Goal: Task Accomplishment & Management: Complete application form

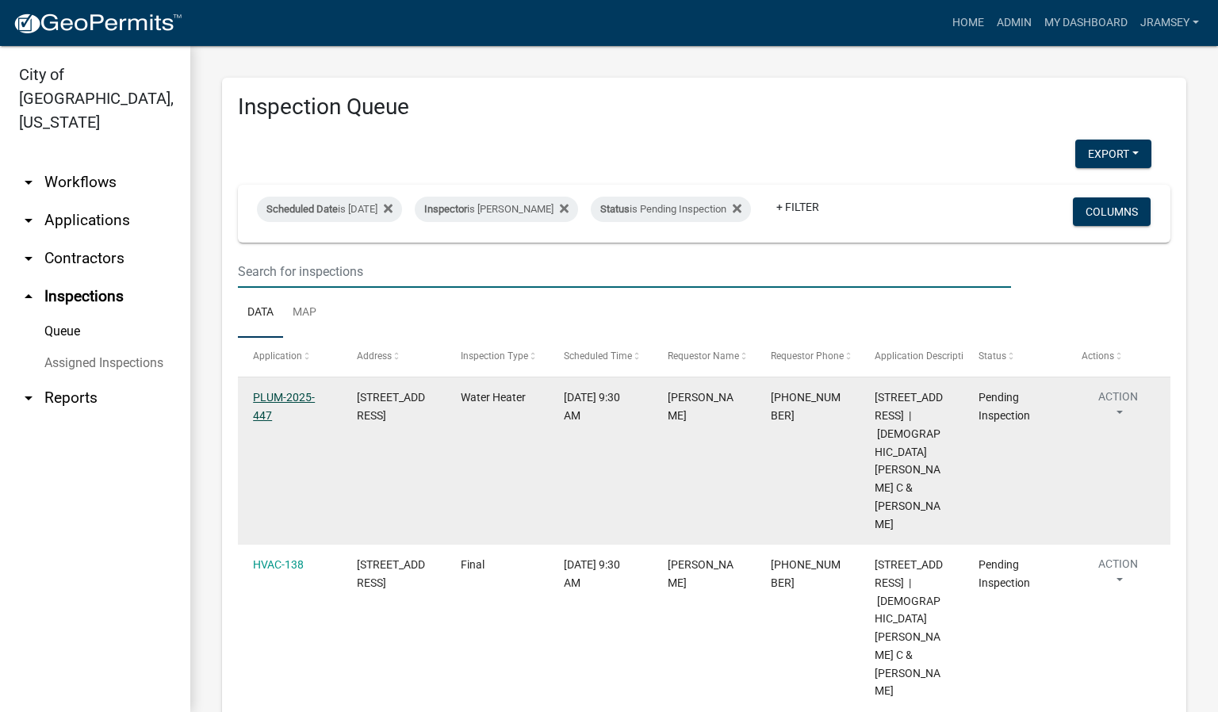
click at [277, 405] on link "PLUM-2025-447" at bounding box center [284, 406] width 62 height 31
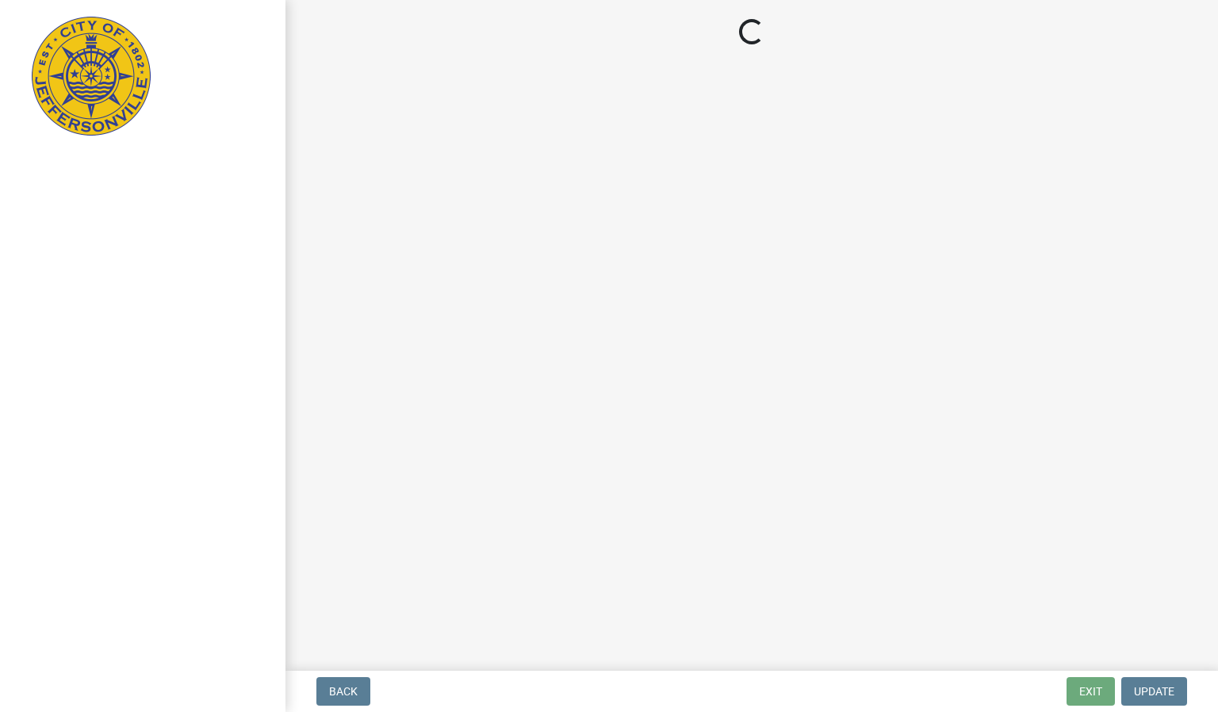
click at [285, 414] on main "Loading..." at bounding box center [751, 332] width 933 height 665
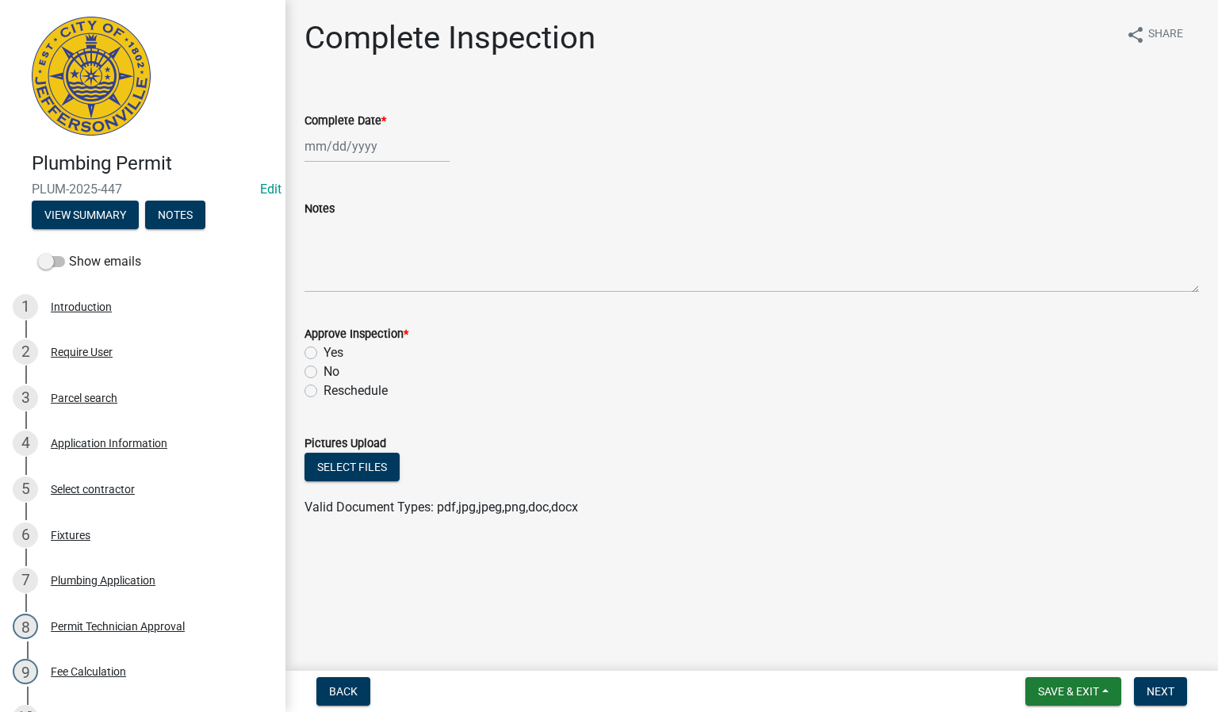
click at [343, 151] on div at bounding box center [377, 146] width 145 height 33
select select "9"
select select "2025"
click at [347, 274] on div "16" at bounding box center [345, 281] width 25 height 25
type input "[DATE]"
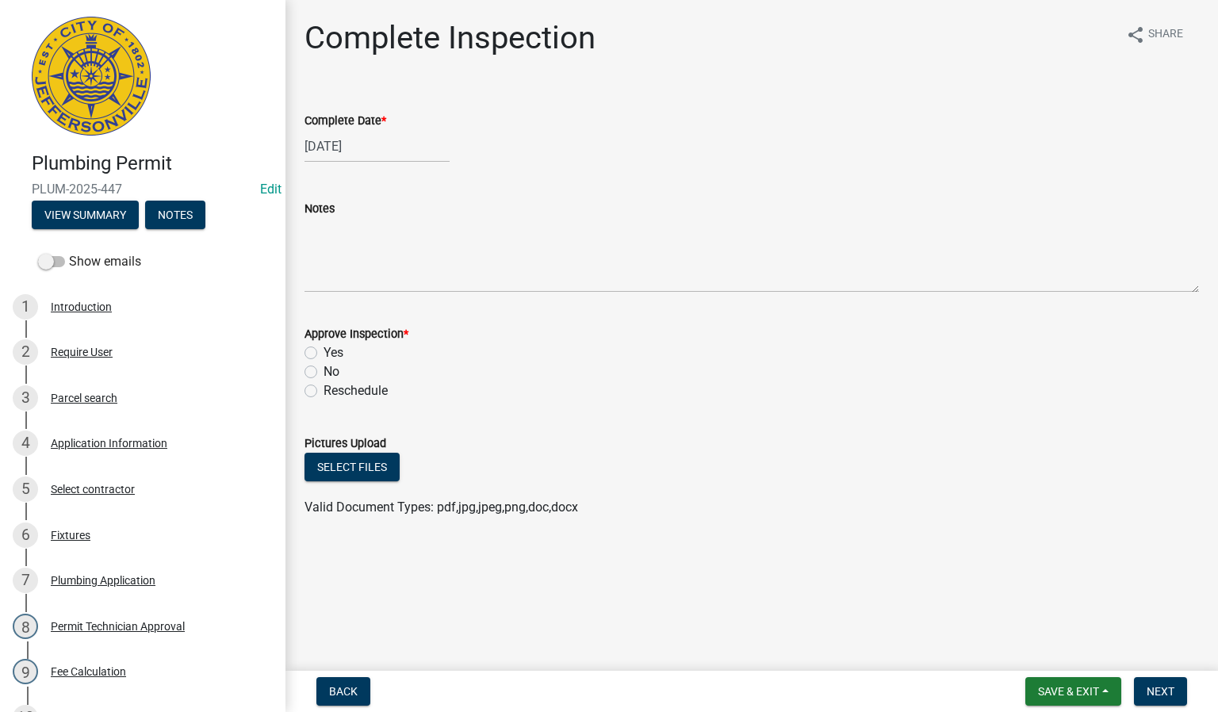
click at [324, 353] on label "Yes" at bounding box center [334, 352] width 20 height 19
click at [324, 353] on input "Yes" at bounding box center [329, 348] width 10 height 10
radio input "true"
click at [1157, 691] on span "Next" at bounding box center [1161, 691] width 28 height 13
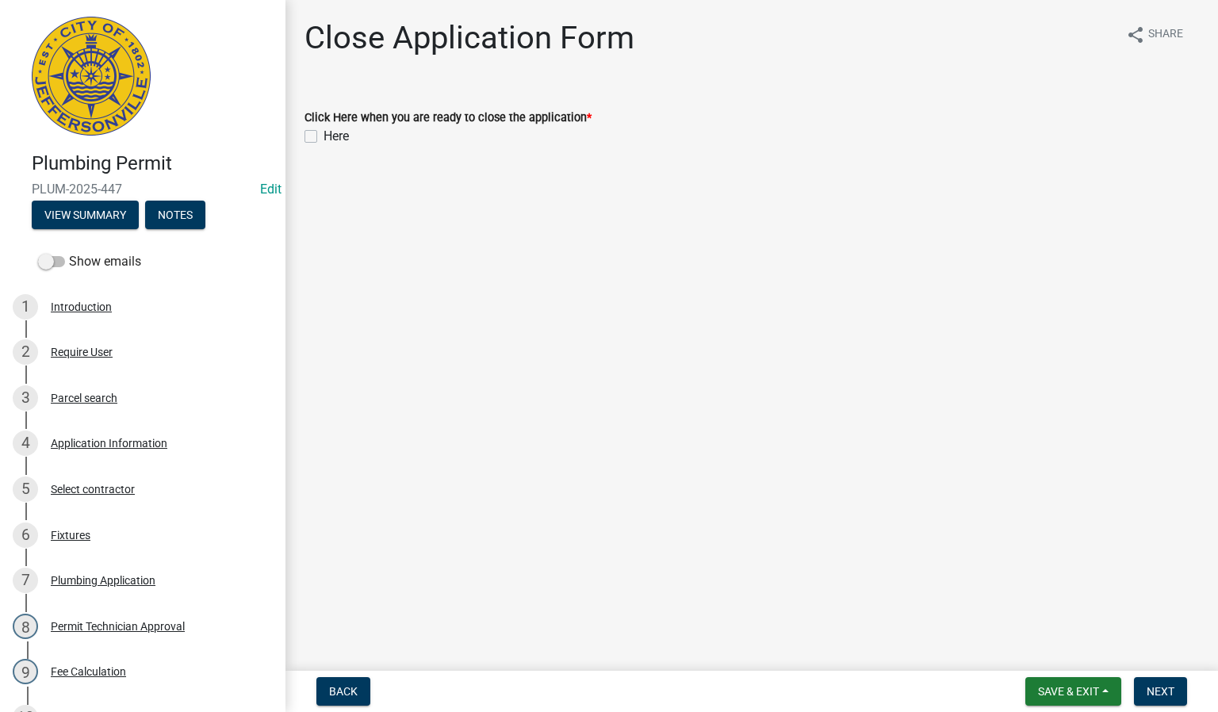
click at [324, 132] on label "Here" at bounding box center [336, 136] width 25 height 19
click at [324, 132] on input "Here" at bounding box center [329, 132] width 10 height 10
checkbox input "true"
click at [1157, 688] on span "Next" at bounding box center [1161, 691] width 28 height 13
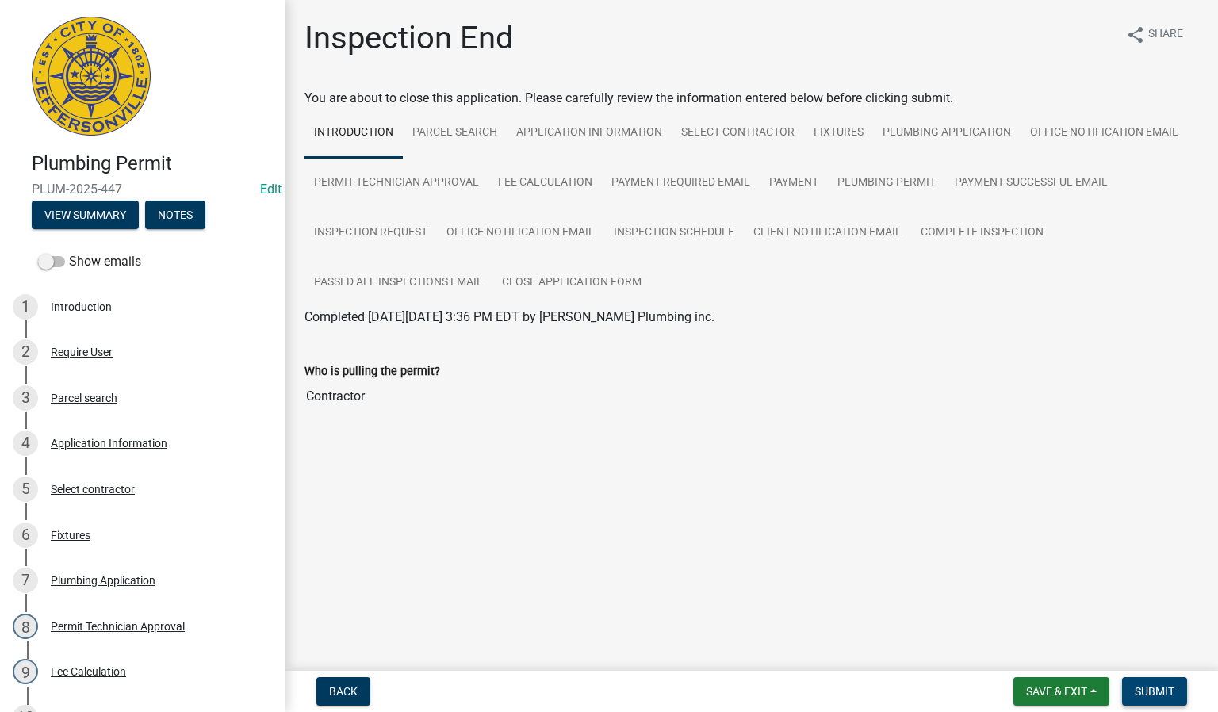
click at [1152, 688] on span "Submit" at bounding box center [1155, 691] width 40 height 13
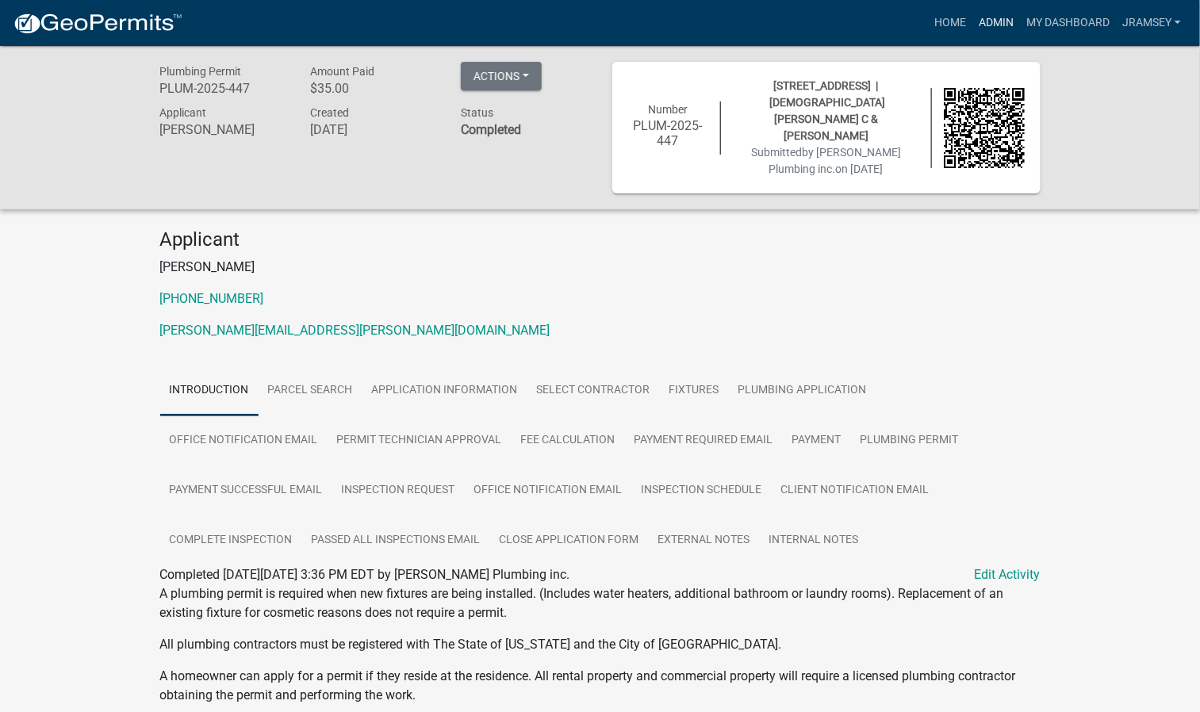
click at [988, 19] on link "Admin" at bounding box center [996, 23] width 48 height 30
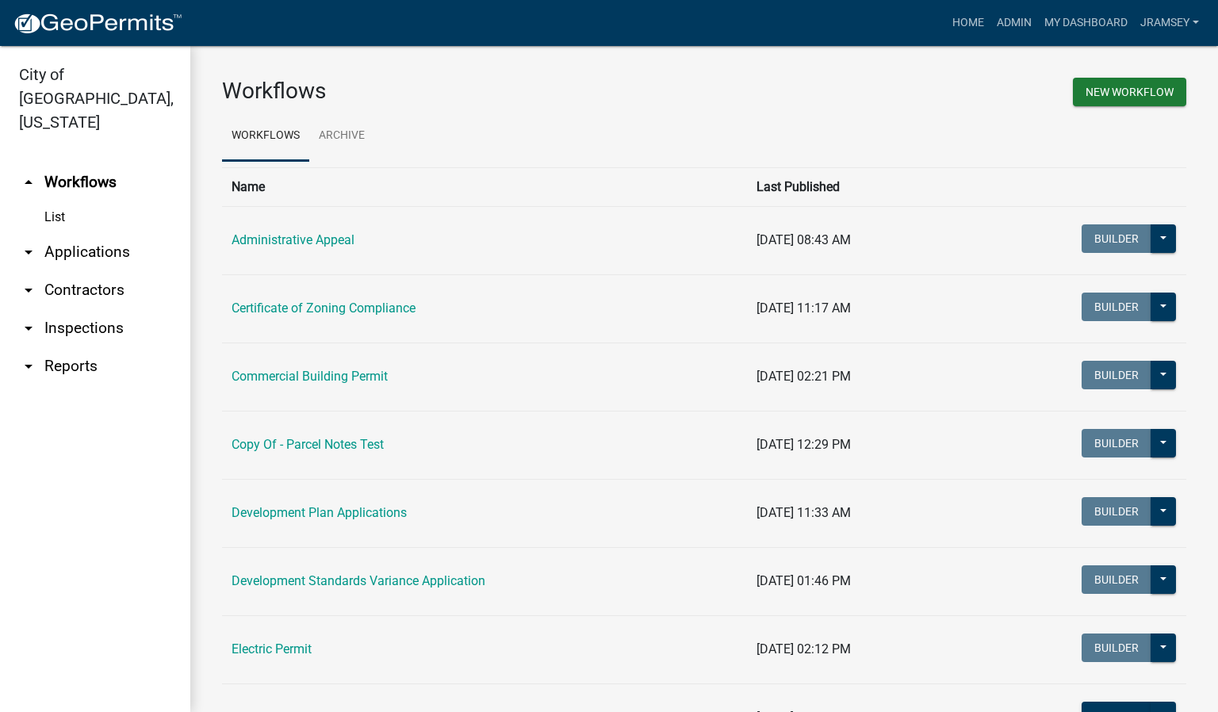
click at [72, 309] on link "arrow_drop_down Inspections" at bounding box center [95, 328] width 190 height 38
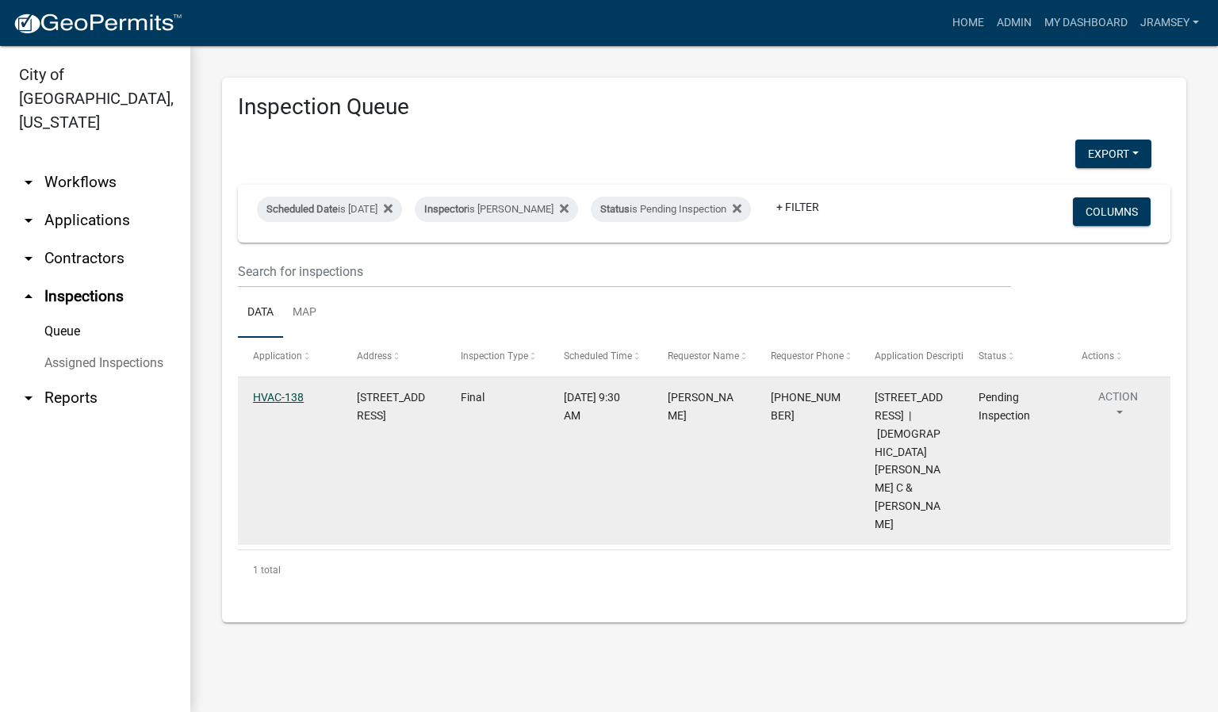
click at [274, 404] on link "HVAC-138" at bounding box center [278, 397] width 51 height 13
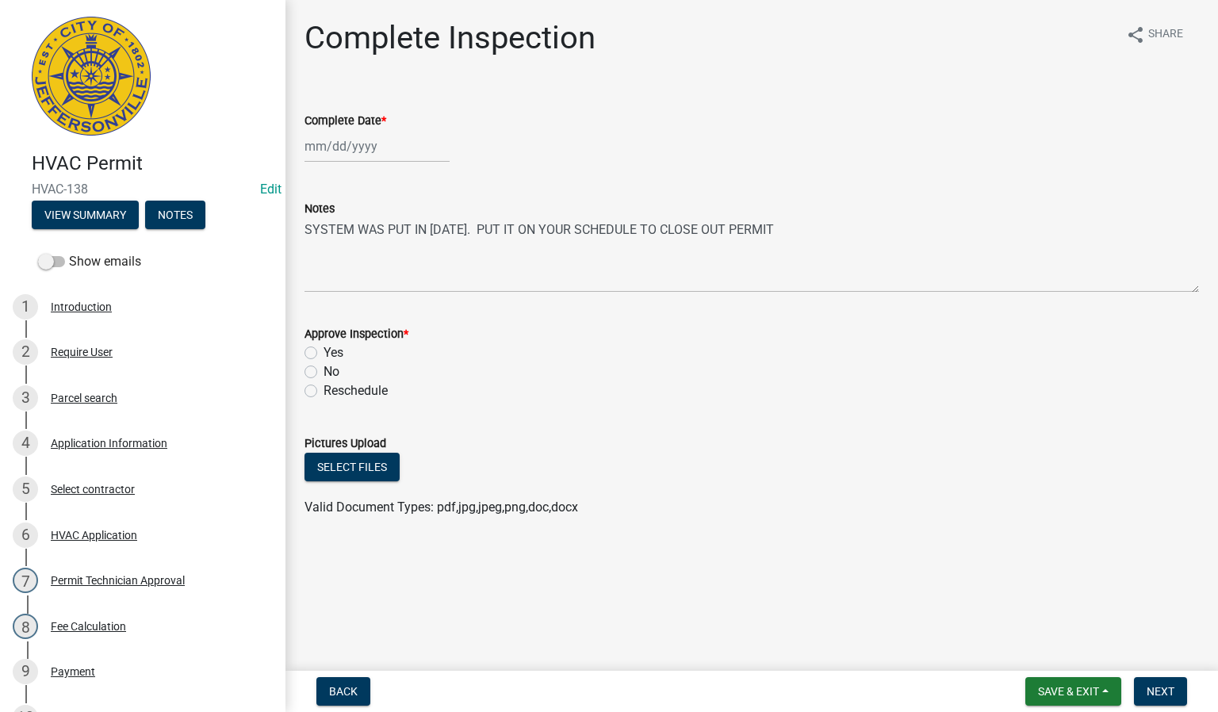
click at [331, 141] on div at bounding box center [377, 146] width 145 height 33
select select "9"
select select "2025"
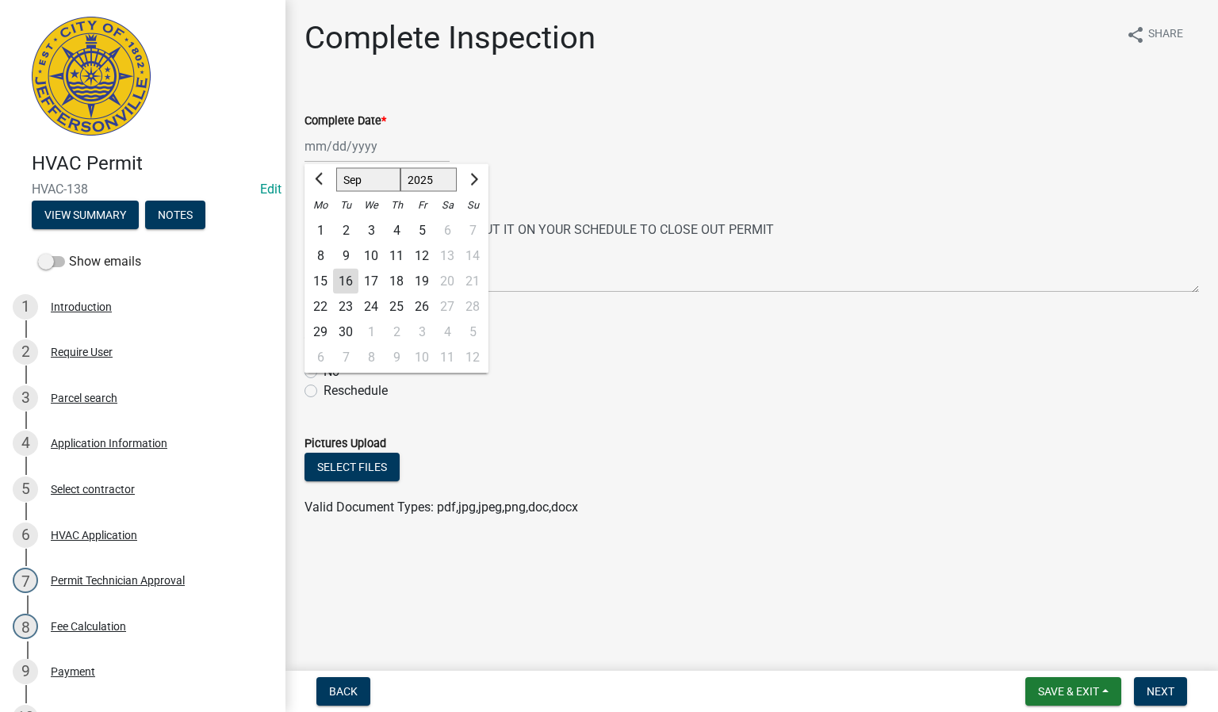
click at [346, 286] on div "16" at bounding box center [345, 281] width 25 height 25
type input "[DATE]"
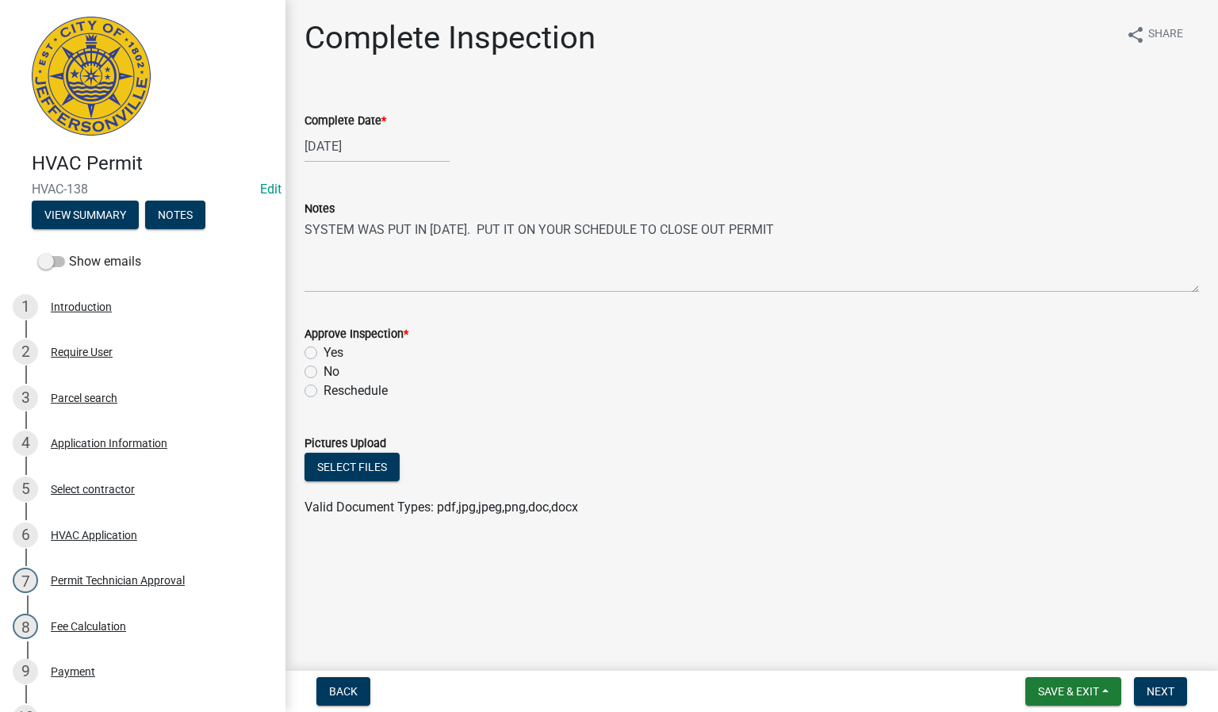
click at [324, 353] on label "Yes" at bounding box center [334, 352] width 20 height 19
click at [324, 353] on input "Yes" at bounding box center [329, 348] width 10 height 10
radio input "true"
click at [1162, 686] on span "Next" at bounding box center [1161, 691] width 28 height 13
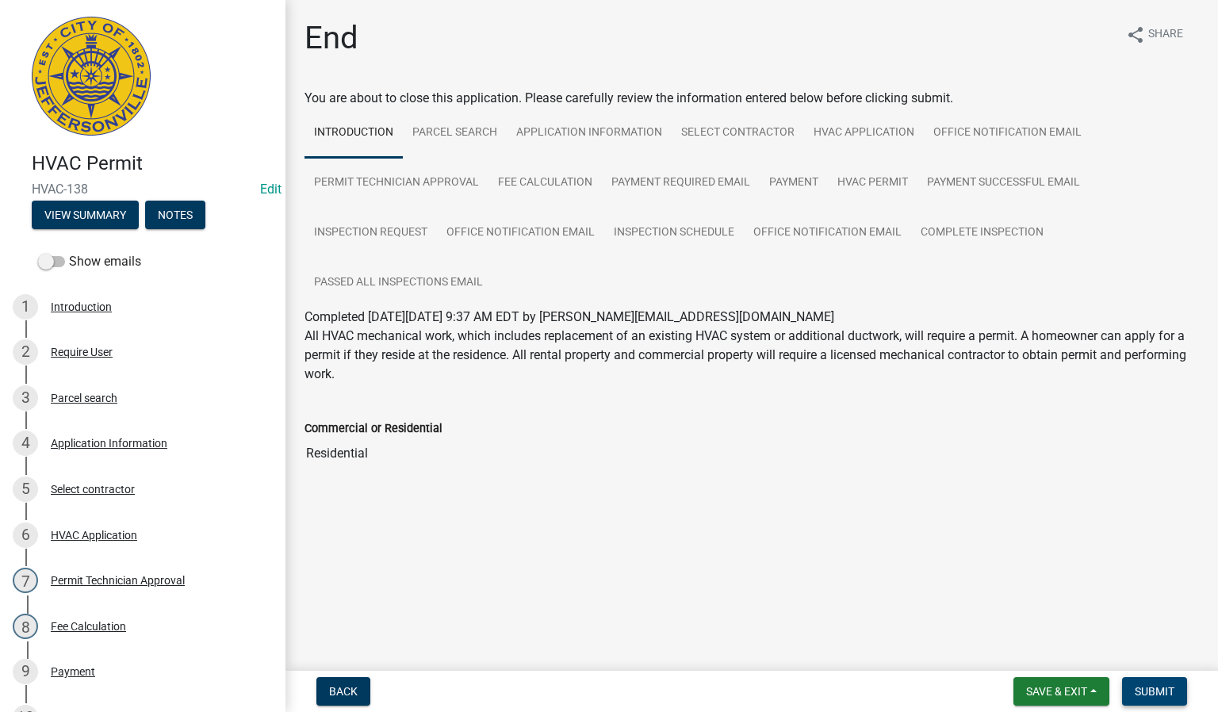
click at [1147, 690] on span "Submit" at bounding box center [1155, 691] width 40 height 13
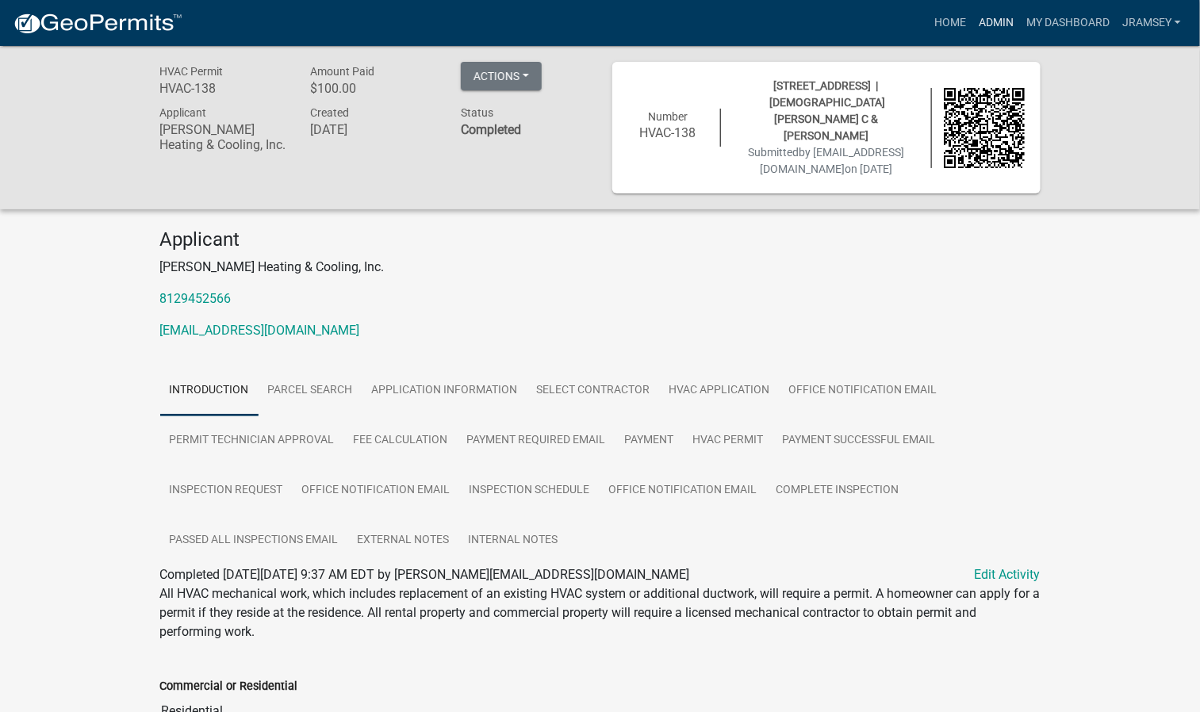
click at [992, 22] on link "Admin" at bounding box center [996, 23] width 48 height 30
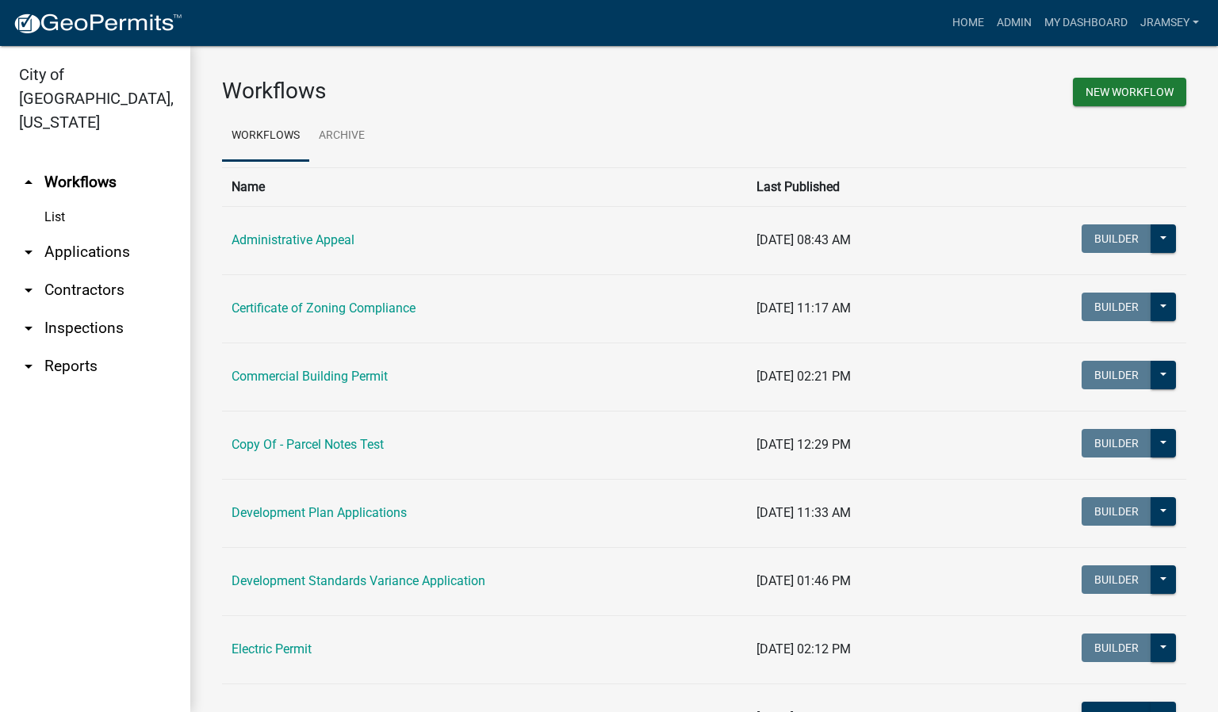
click at [91, 309] on link "arrow_drop_down Inspections" at bounding box center [95, 328] width 190 height 38
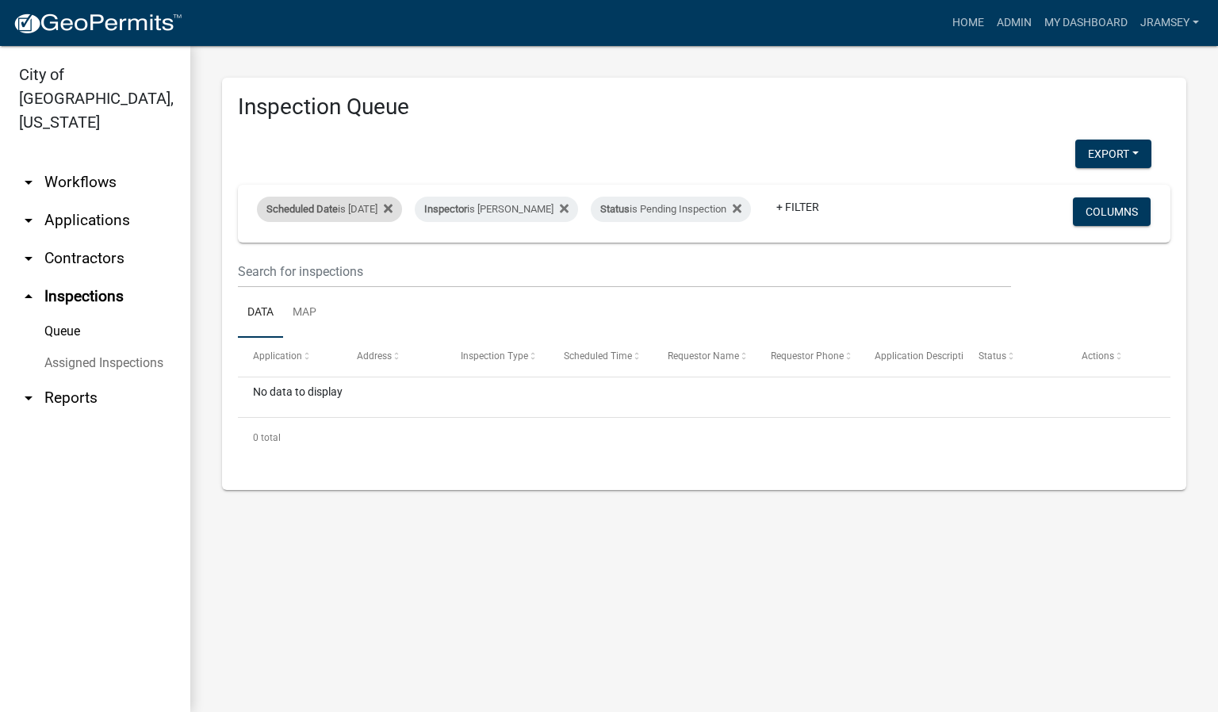
click at [385, 200] on div "Scheduled Date is [DATE]" at bounding box center [329, 209] width 145 height 25
click at [393, 258] on input "[DATE]" at bounding box center [343, 256] width 111 height 33
type input "[DATE]"
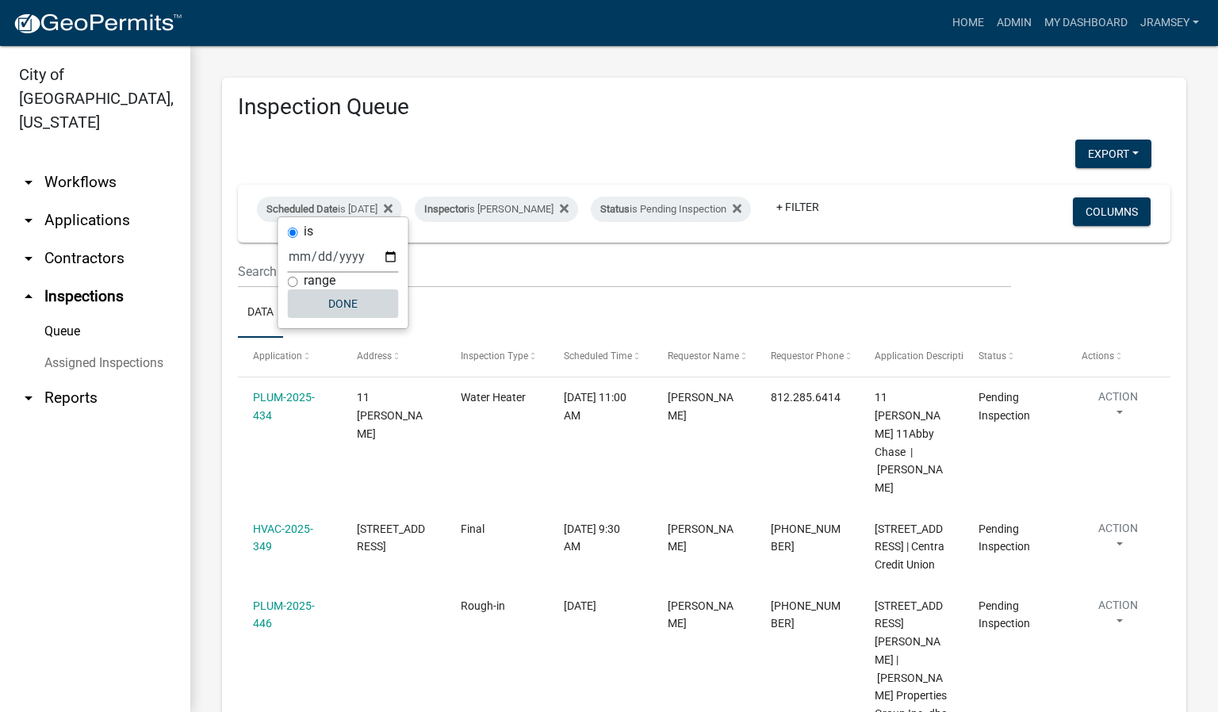
click at [352, 309] on button "Done" at bounding box center [343, 303] width 111 height 29
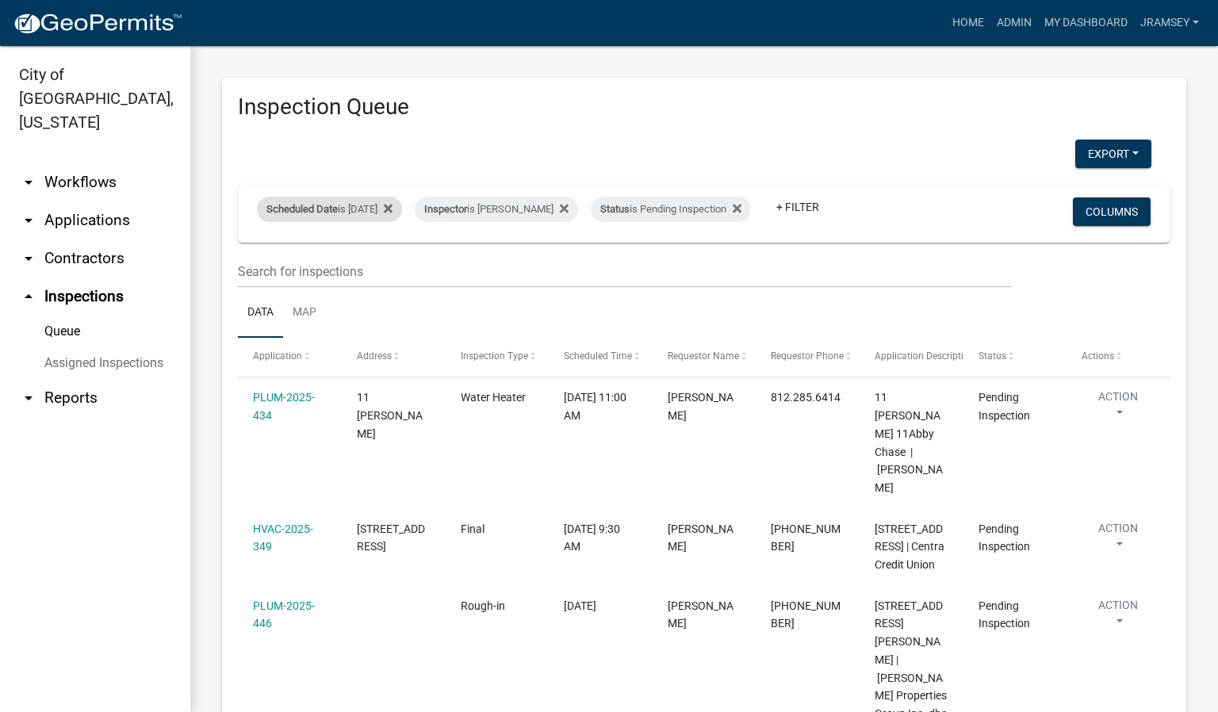
click at [315, 203] on span "Scheduled Date" at bounding box center [301, 209] width 71 height 12
click at [393, 252] on input "[DATE]" at bounding box center [343, 256] width 111 height 33
type input "[DATE]"
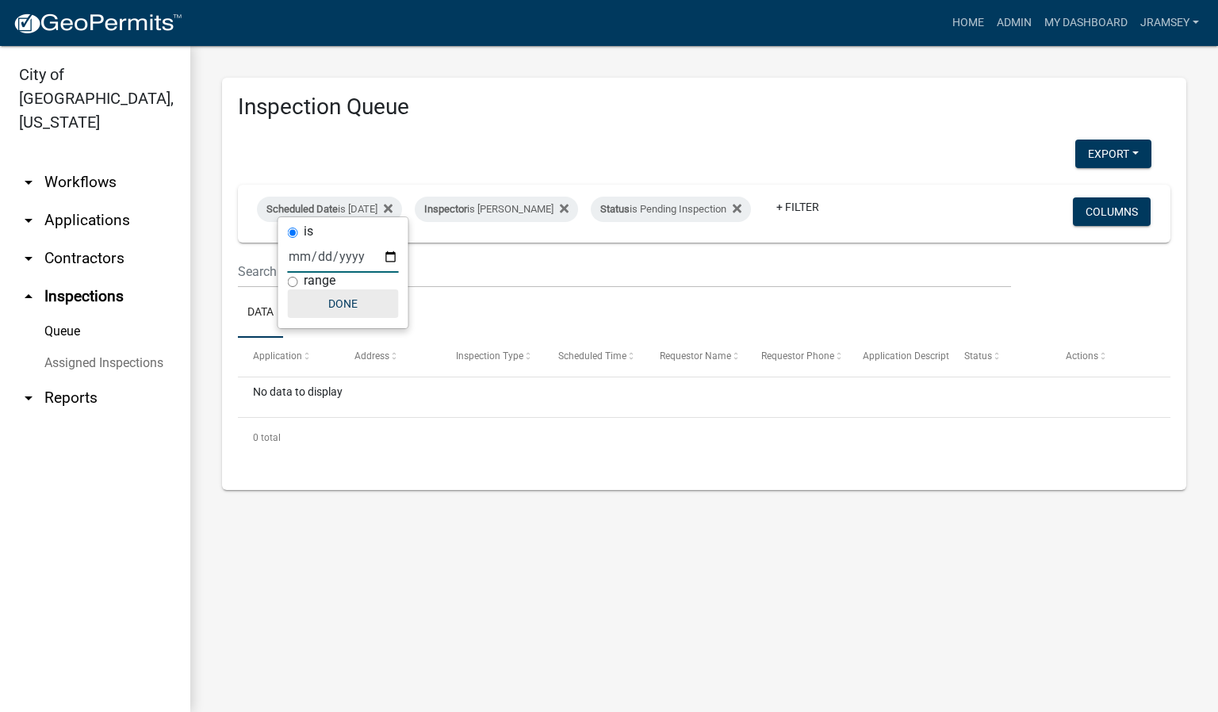
click at [352, 317] on button "Done" at bounding box center [343, 303] width 111 height 29
